Goal: Information Seeking & Learning: Learn about a topic

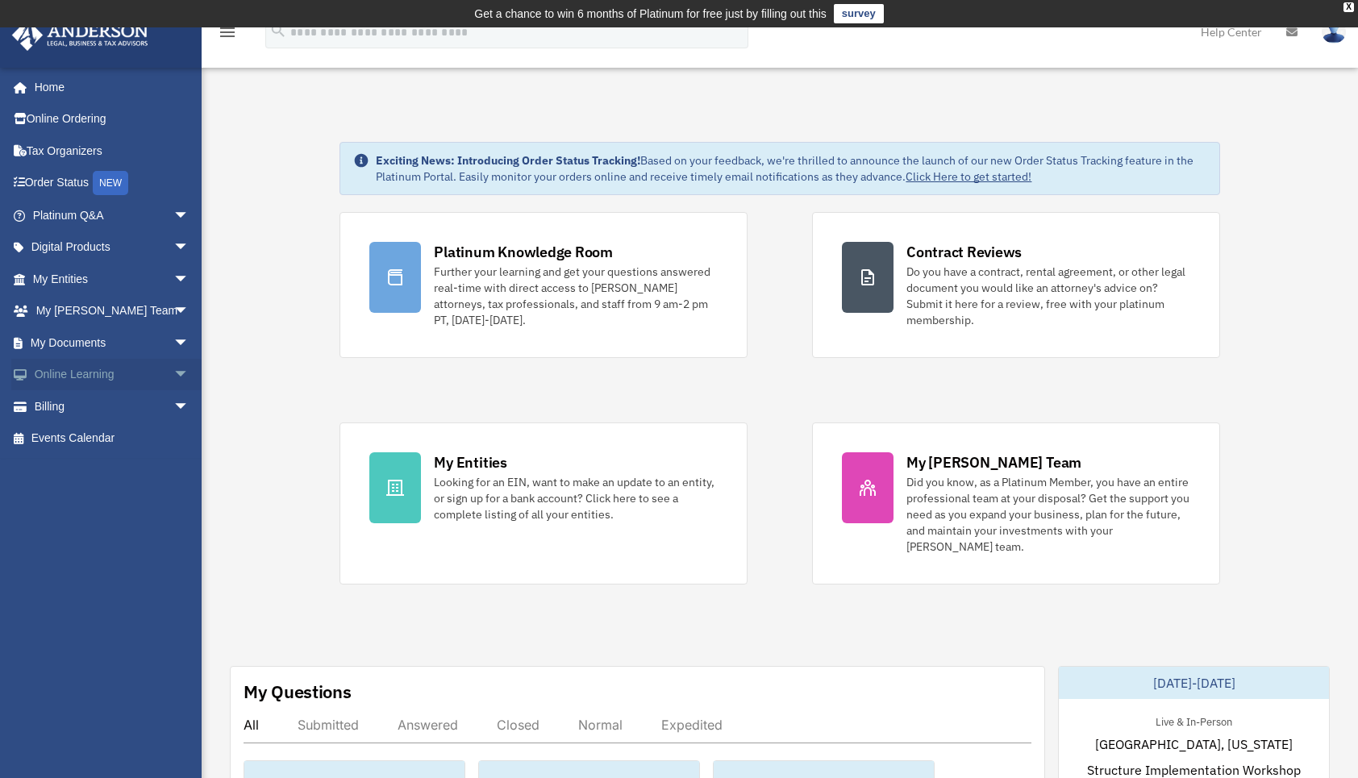
click at [77, 376] on link "Online Learning arrow_drop_down" at bounding box center [112, 375] width 202 height 32
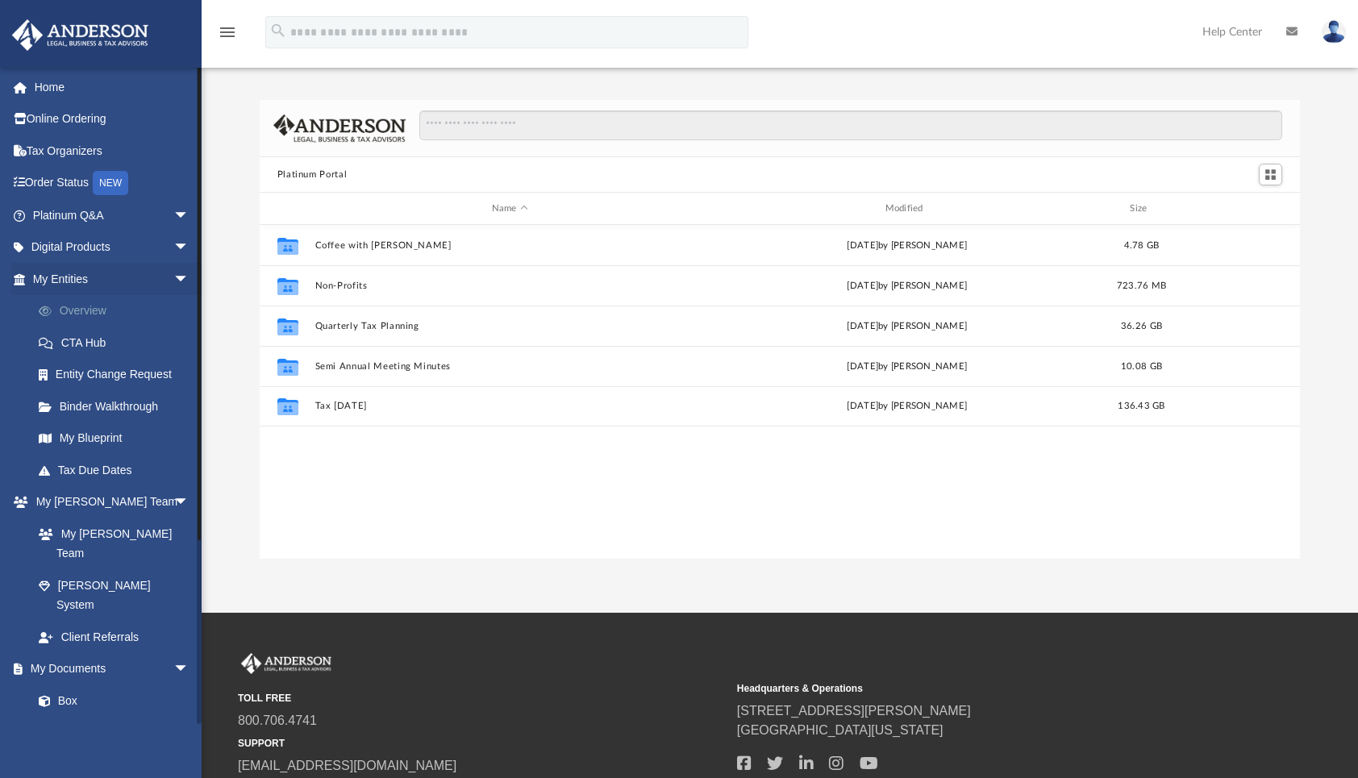
scroll to position [65, 0]
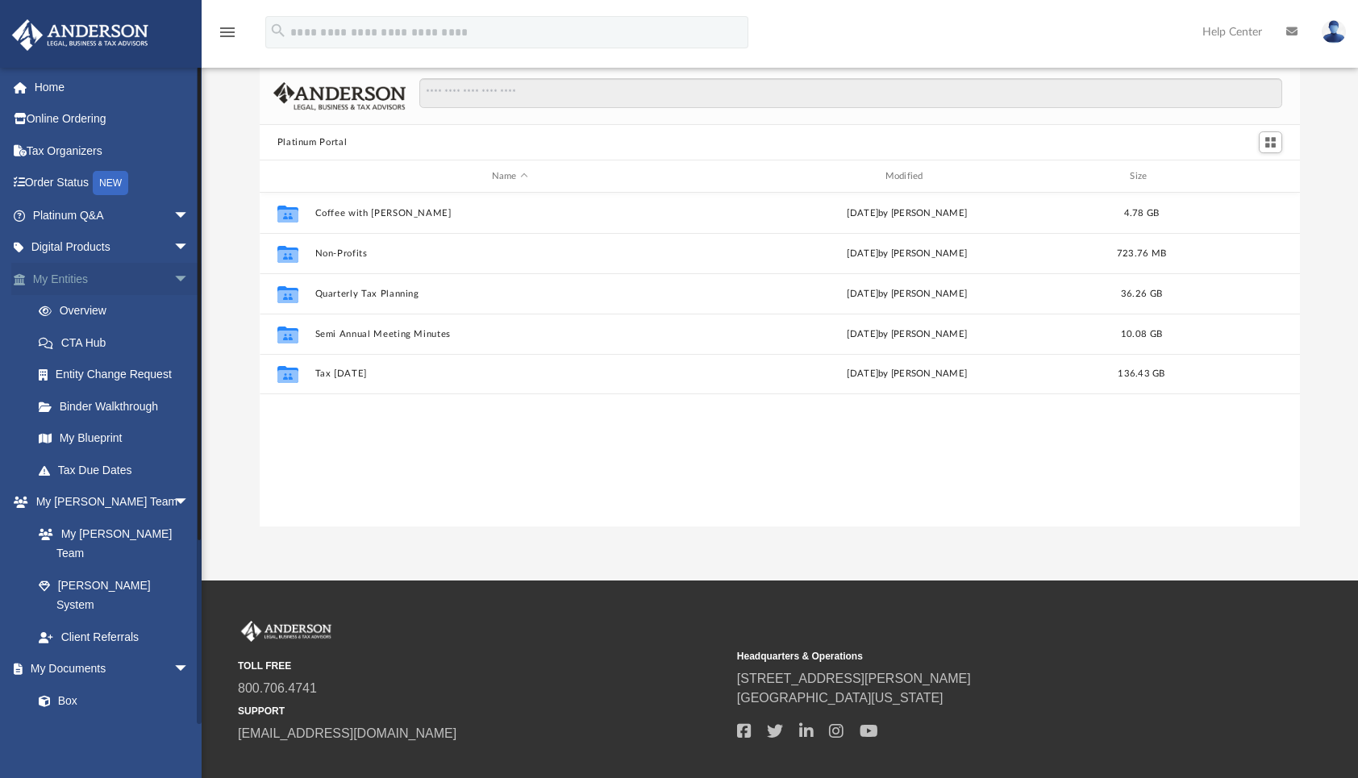
click at [173, 274] on span "arrow_drop_down" at bounding box center [189, 279] width 32 height 33
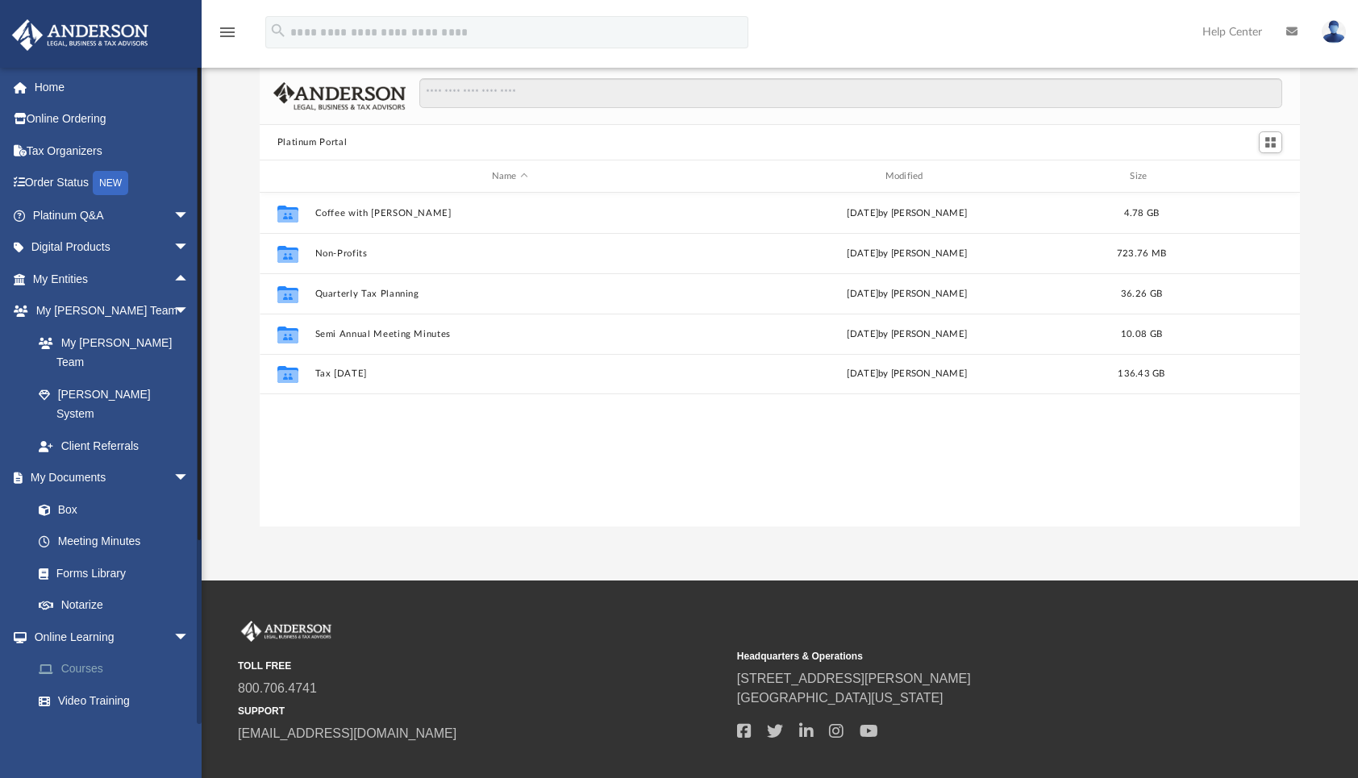
click at [87, 653] on link "Courses" at bounding box center [118, 669] width 191 height 32
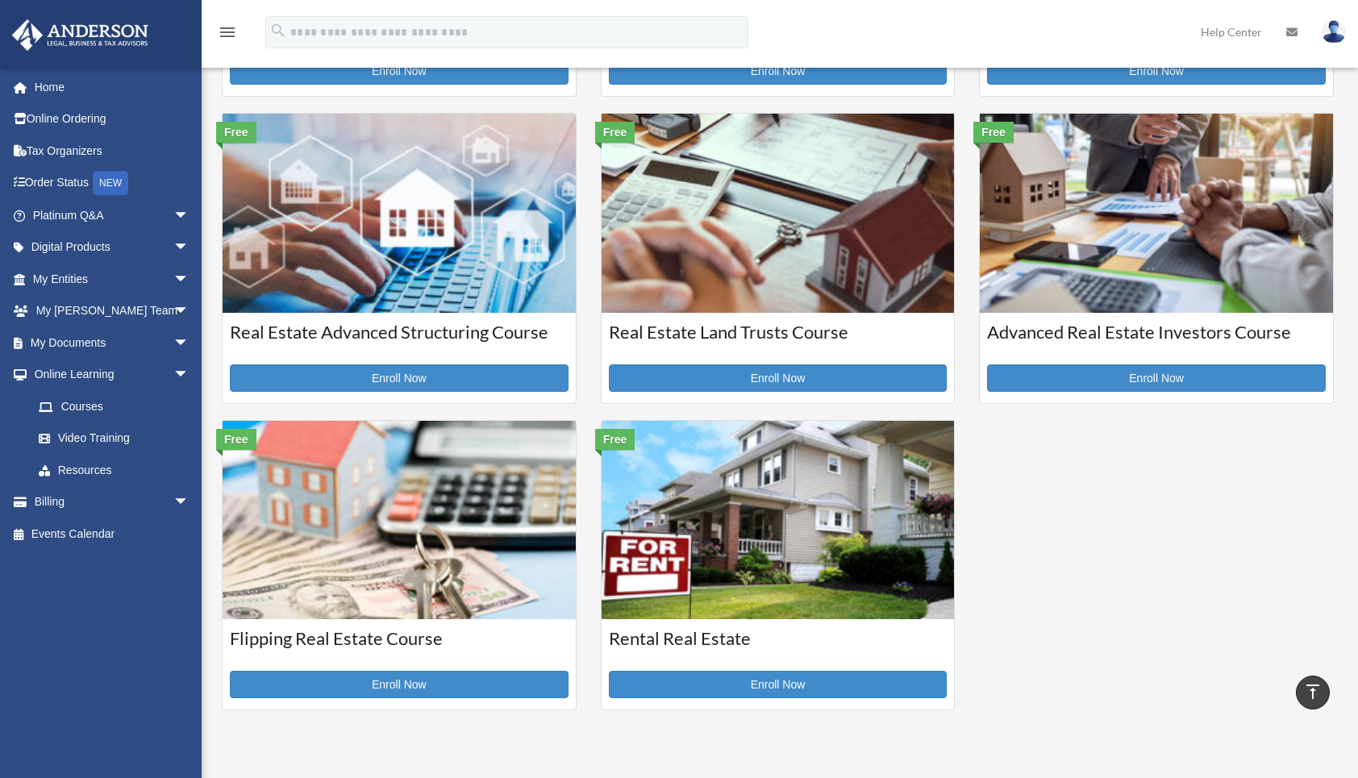
scroll to position [355, 0]
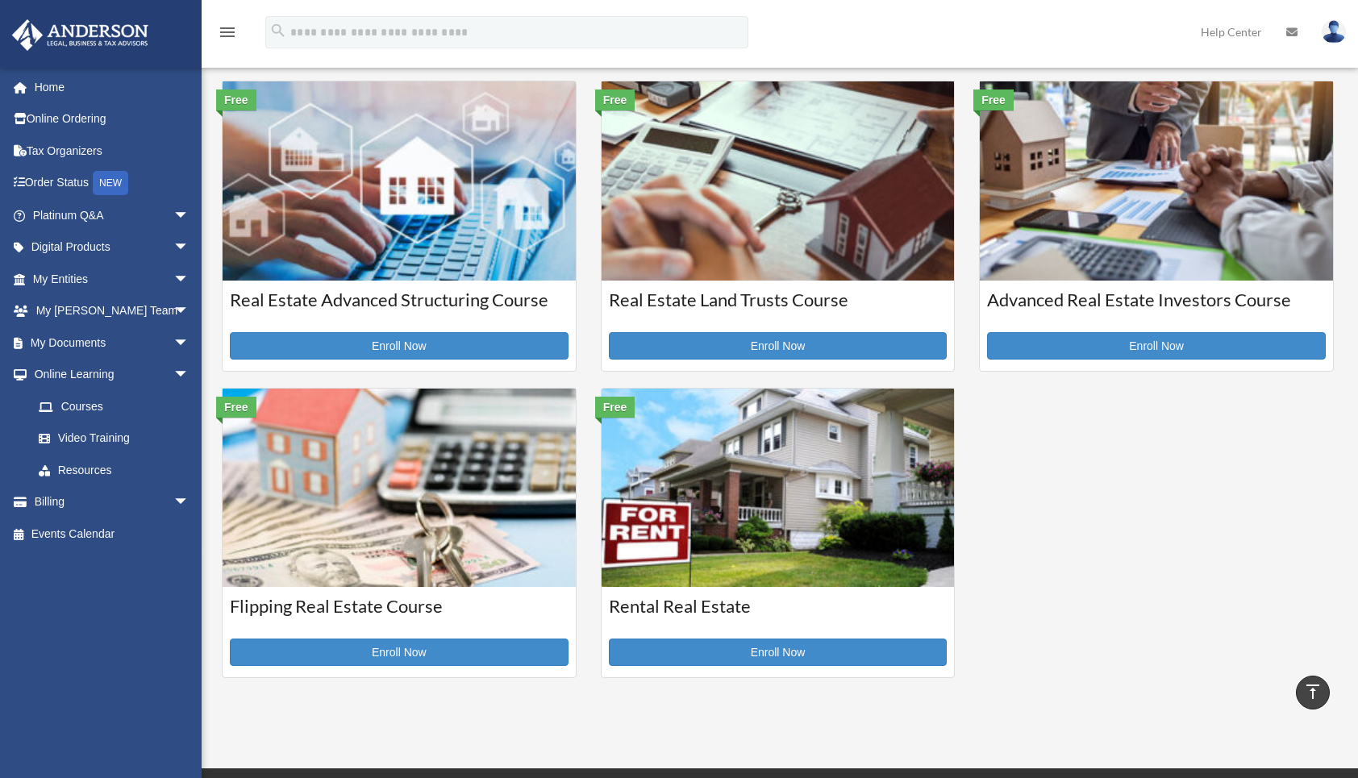
click at [728, 518] on img at bounding box center [778, 488] width 353 height 199
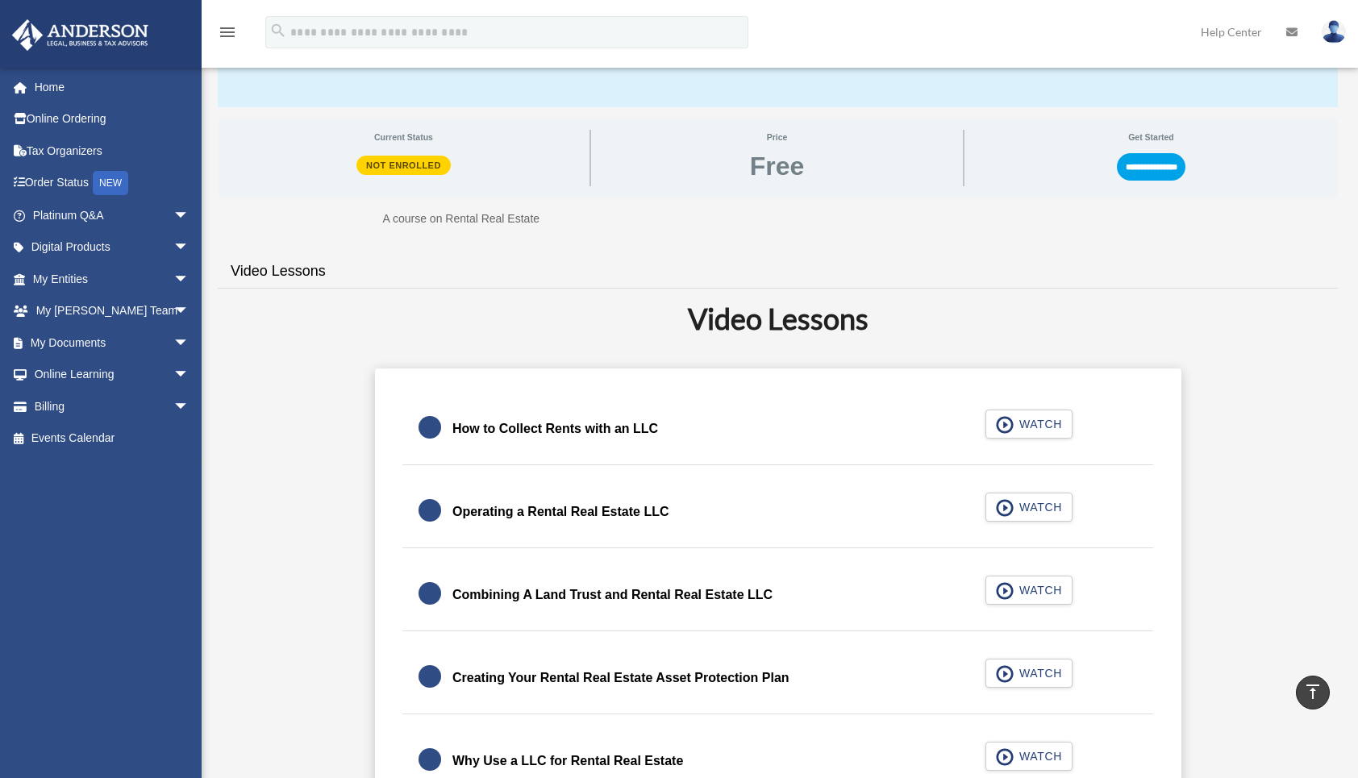
scroll to position [232, 0]
